Goal: Information Seeking & Learning: Learn about a topic

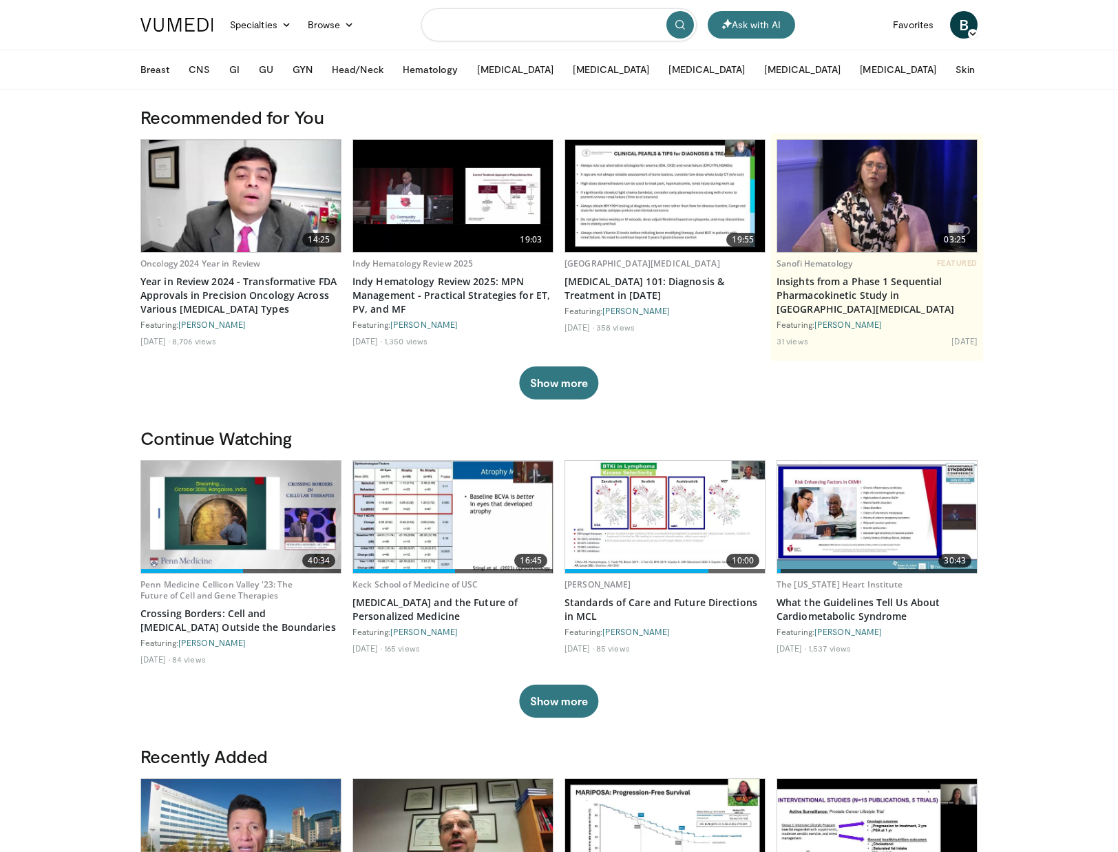
click at [503, 23] on input "Search topics, interventions" at bounding box center [558, 24] width 275 height 33
type input "**********"
click at [676, 25] on icon "submit" at bounding box center [680, 24] width 11 height 11
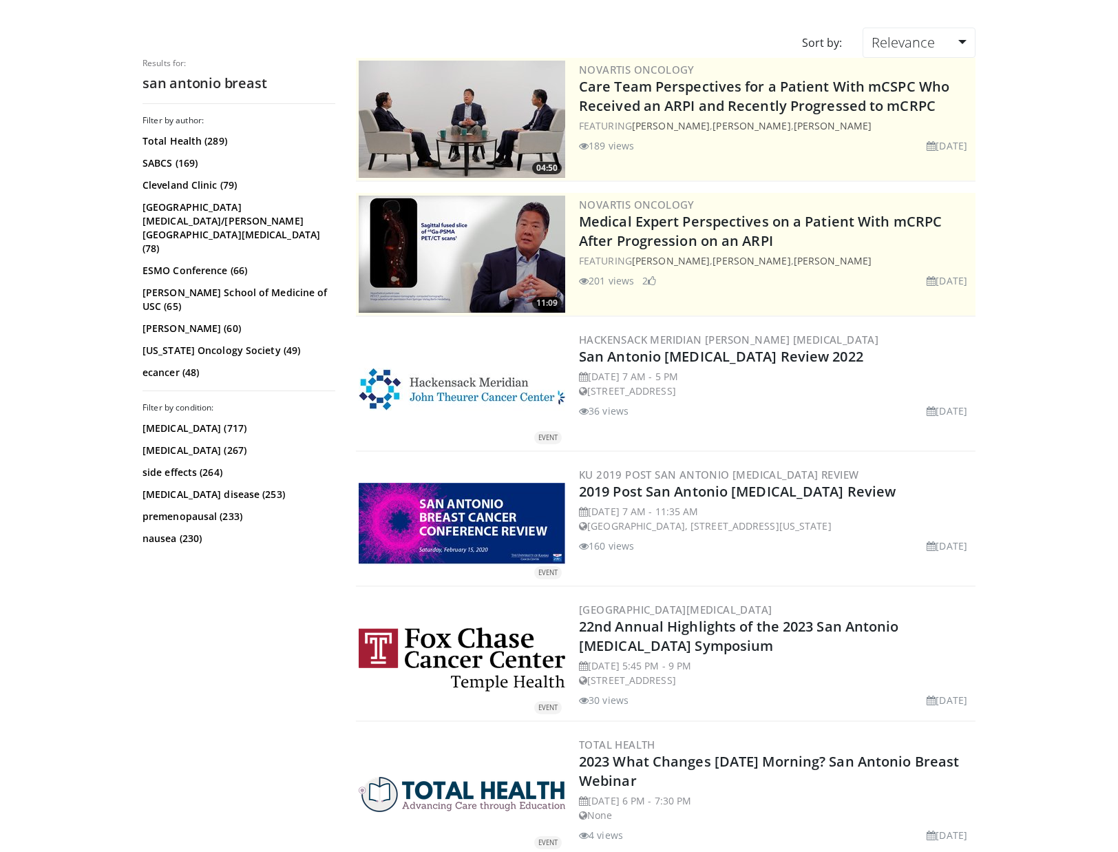
scroll to position [94, 0]
click at [166, 159] on link "SABCS (169)" at bounding box center [237, 164] width 189 height 14
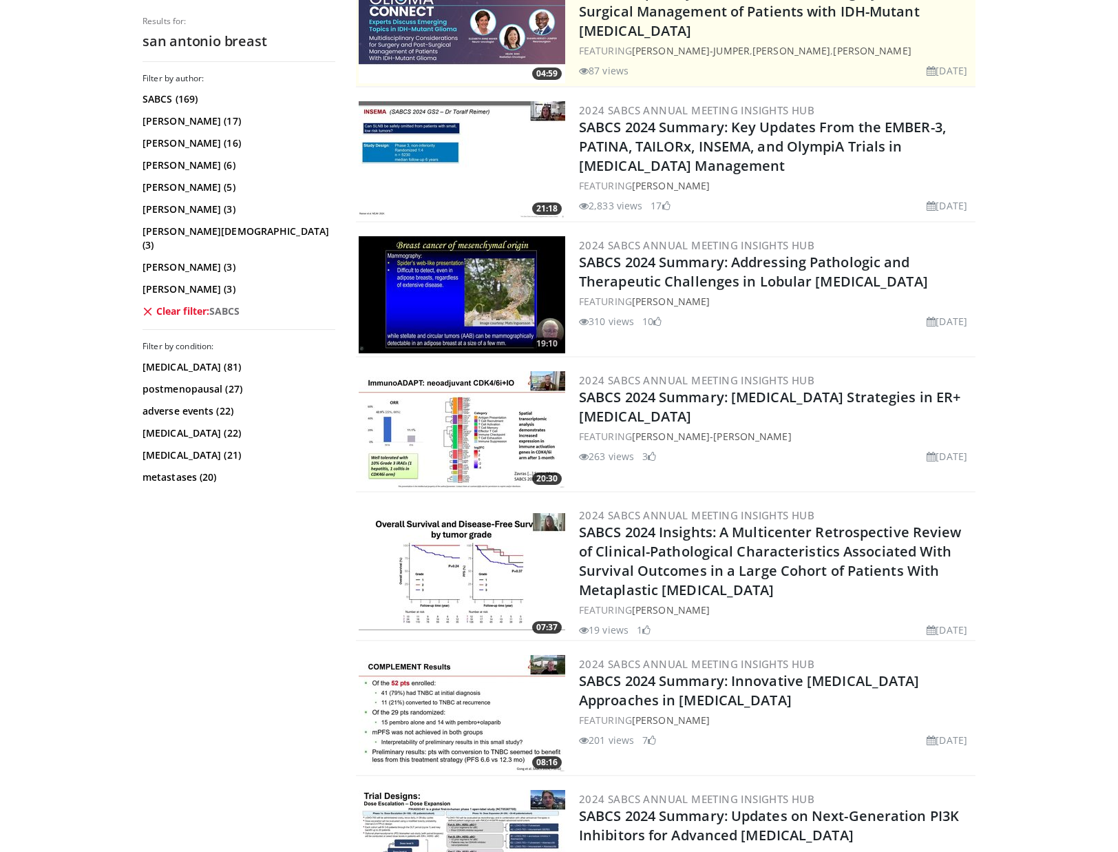
scroll to position [324, 0]
click at [664, 374] on link "2024 SABCS Annual Meeting Insights Hub" at bounding box center [696, 381] width 235 height 14
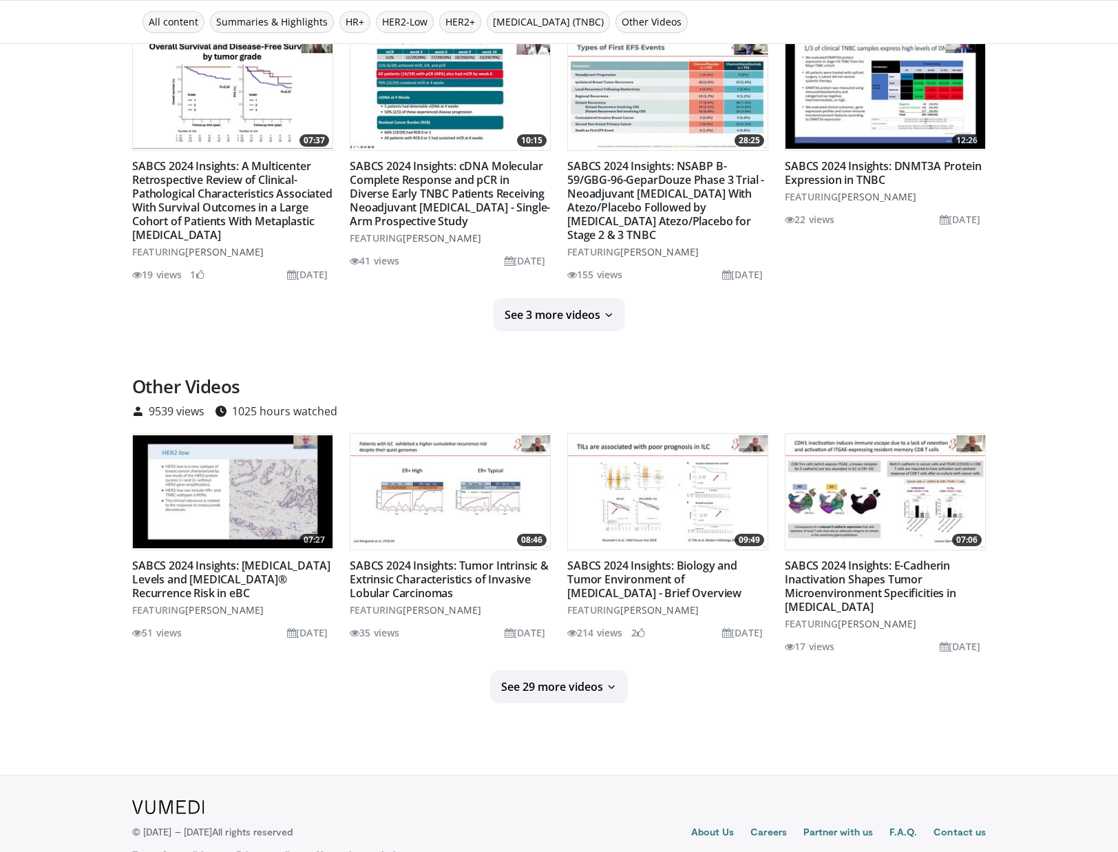
scroll to position [1744, 0]
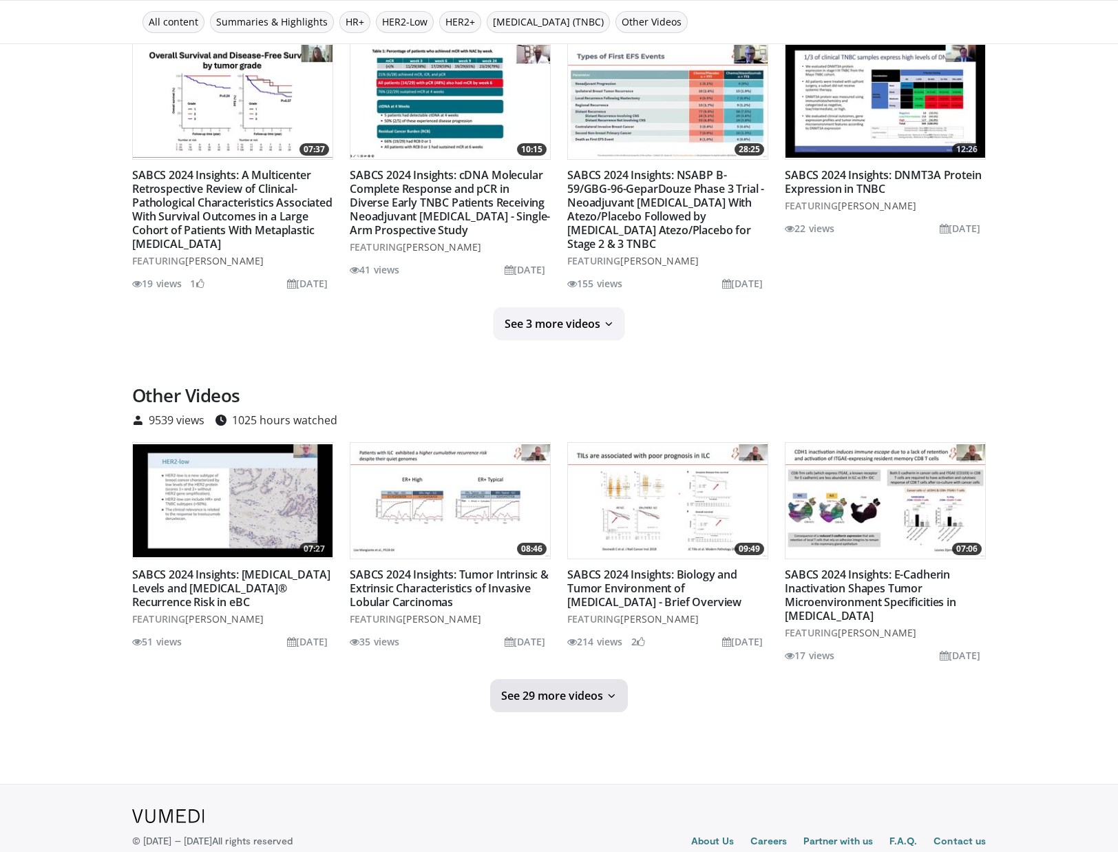
click at [604, 688] on button "See 29 more videos" at bounding box center [559, 695] width 138 height 33
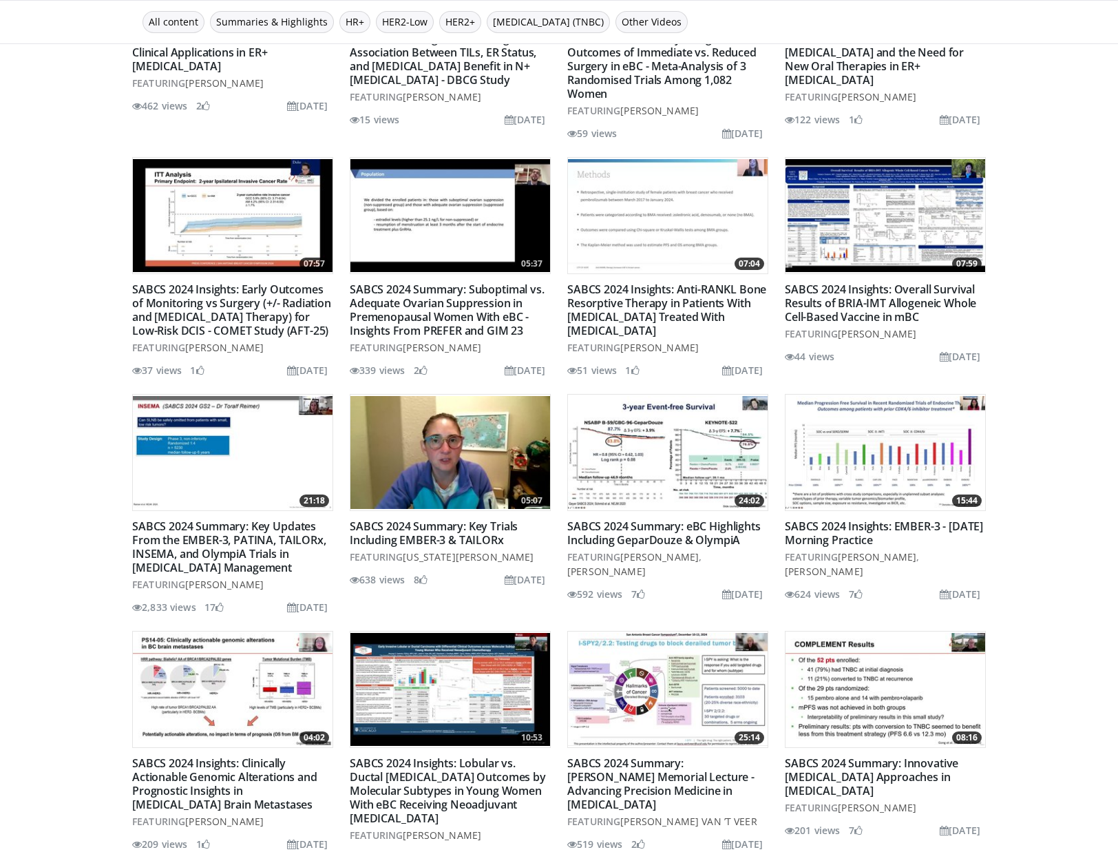
scroll to position [2843, 0]
